Goal: Transaction & Acquisition: Purchase product/service

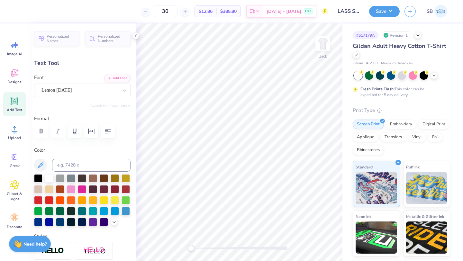
scroll to position [0, 4]
type textarea "Landscape Architecture Student Society at [GEOGRAPHIC_DATA]®"
click at [135, 36] on icon at bounding box center [135, 35] width 5 height 5
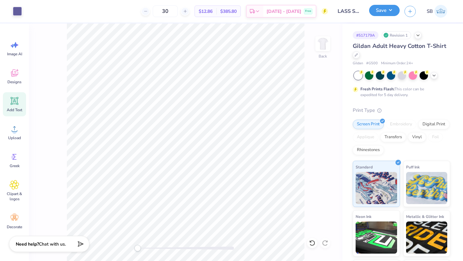
click at [386, 13] on button "Save" at bounding box center [384, 10] width 31 height 11
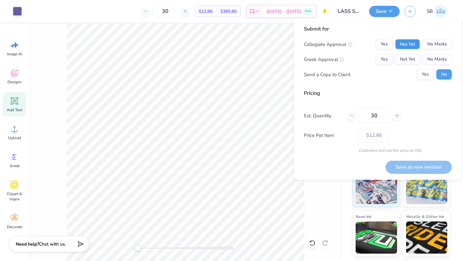
click at [409, 46] on button "Not Yet" at bounding box center [407, 44] width 25 height 10
click at [439, 60] on button "No Marks" at bounding box center [436, 59] width 29 height 10
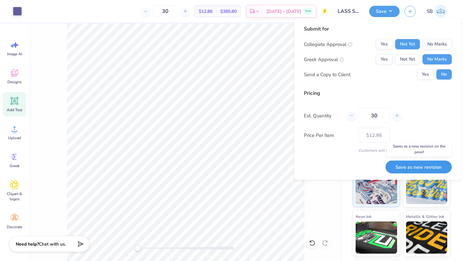
click at [420, 163] on button "Save as new revision" at bounding box center [419, 166] width 66 height 13
type input "$12.86"
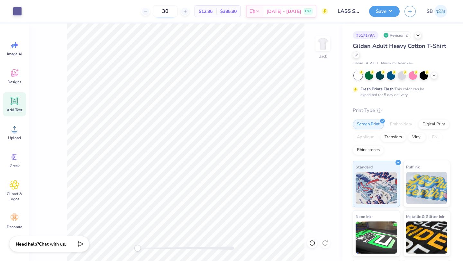
click at [175, 12] on input "30" at bounding box center [165, 11] width 25 height 12
click at [178, 10] on input "30" at bounding box center [165, 11] width 25 height 12
type input "3"
type input "10"
type input "12"
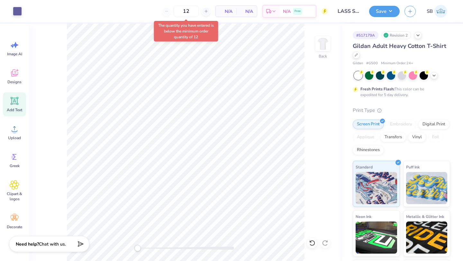
click at [145, 13] on div "12 N/A Per Item N/A Total Est. Delivery N/A Free" at bounding box center [177, 11] width 301 height 23
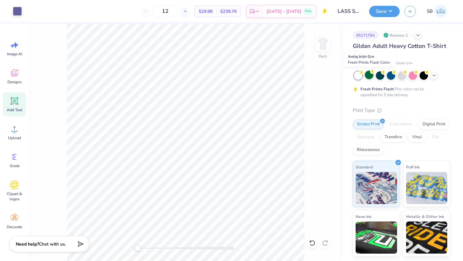
click at [369, 74] on div at bounding box center [369, 75] width 8 height 8
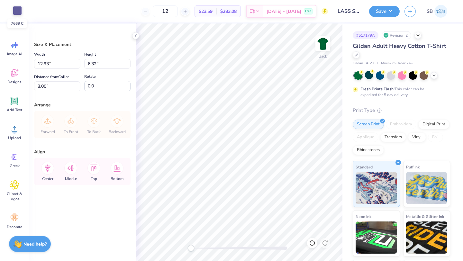
click at [16, 10] on div at bounding box center [17, 10] width 9 height 9
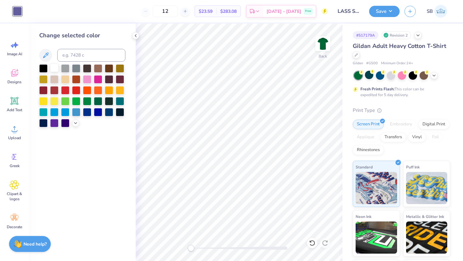
click at [54, 68] on div at bounding box center [54, 68] width 8 height 8
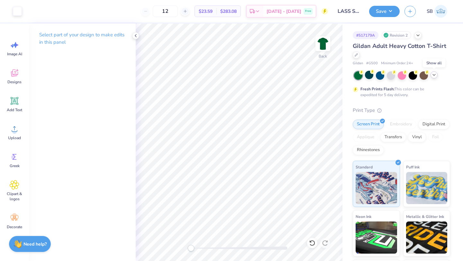
click at [433, 77] on icon at bounding box center [433, 74] width 5 height 5
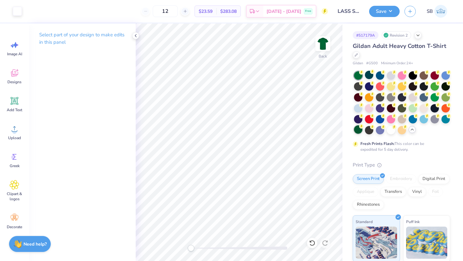
click at [359, 132] on div at bounding box center [358, 129] width 8 height 8
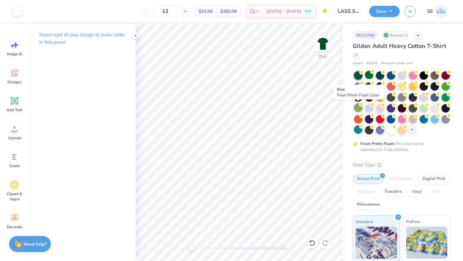
click at [358, 107] on div at bounding box center [358, 108] width 8 height 8
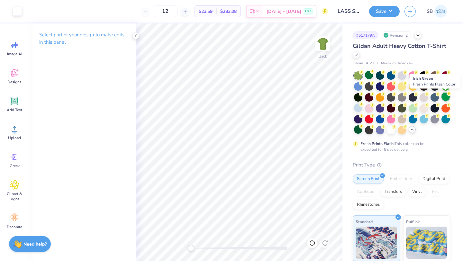
click at [444, 94] on div at bounding box center [445, 97] width 8 height 8
click at [413, 105] on div at bounding box center [413, 108] width 8 height 8
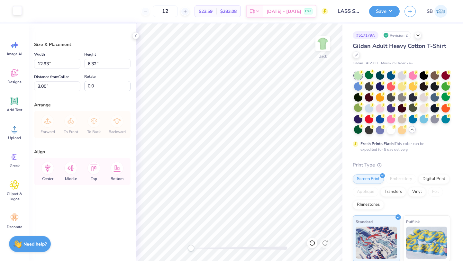
click at [16, 12] on div at bounding box center [17, 10] width 9 height 9
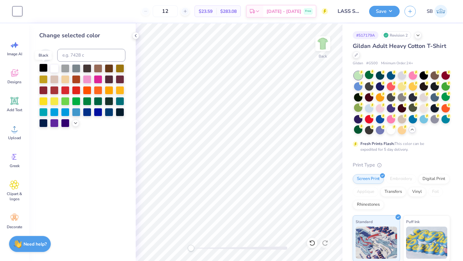
click at [44, 68] on div at bounding box center [43, 68] width 8 height 8
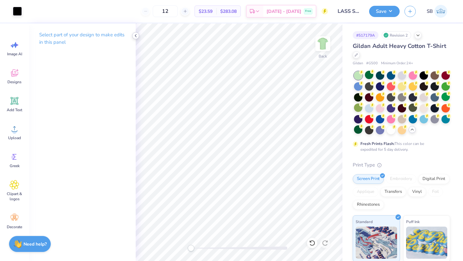
click at [134, 37] on icon at bounding box center [135, 35] width 5 height 5
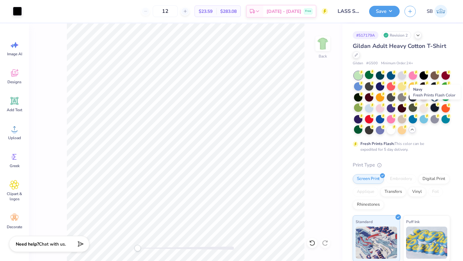
click at [437, 106] on div at bounding box center [435, 108] width 8 height 8
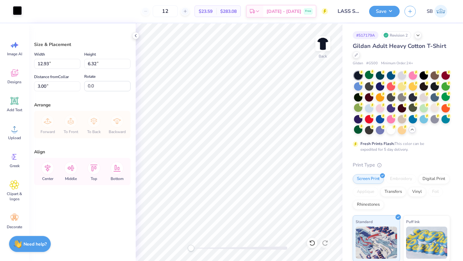
click at [17, 11] on div at bounding box center [17, 10] width 9 height 9
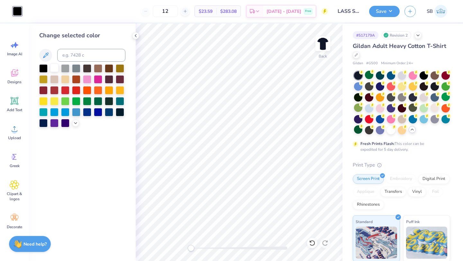
click at [53, 69] on div at bounding box center [54, 68] width 8 height 8
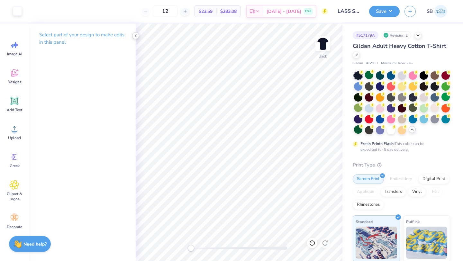
click at [135, 37] on icon at bounding box center [135, 35] width 5 height 5
click at [135, 35] on polyline at bounding box center [135, 35] width 1 height 3
